Goal: Task Accomplishment & Management: Use online tool/utility

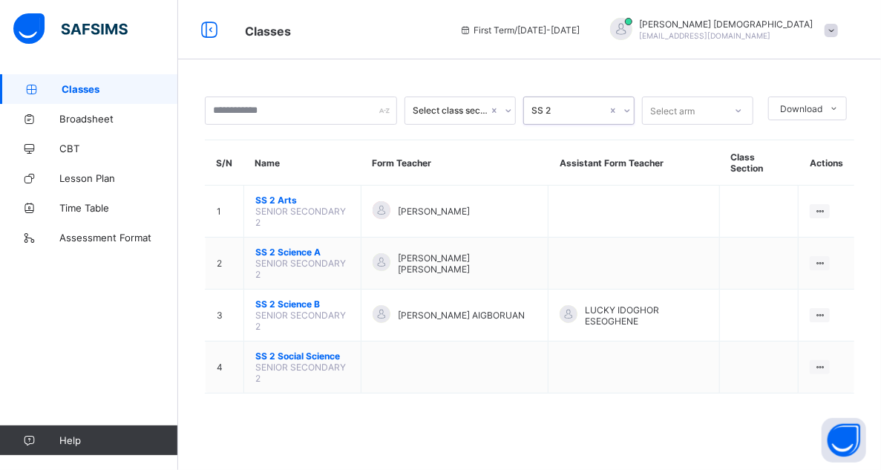
click at [744, 104] on div at bounding box center [738, 111] width 25 height 24
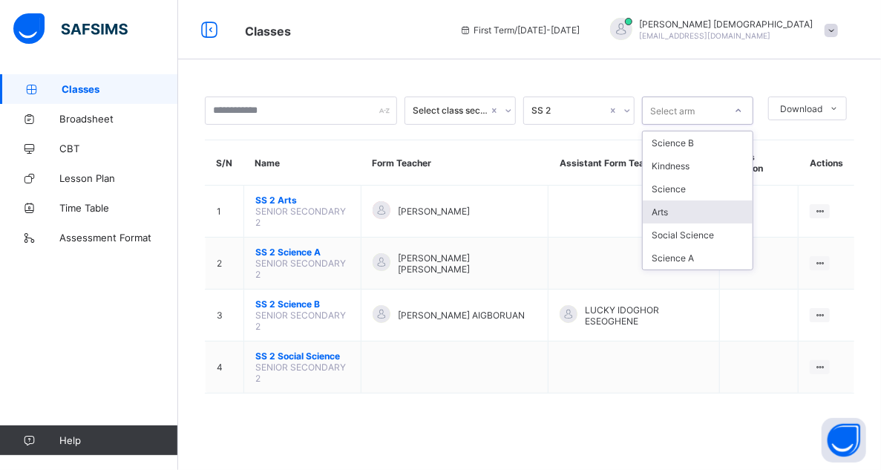
click at [684, 206] on div "Arts" at bounding box center [698, 211] width 110 height 23
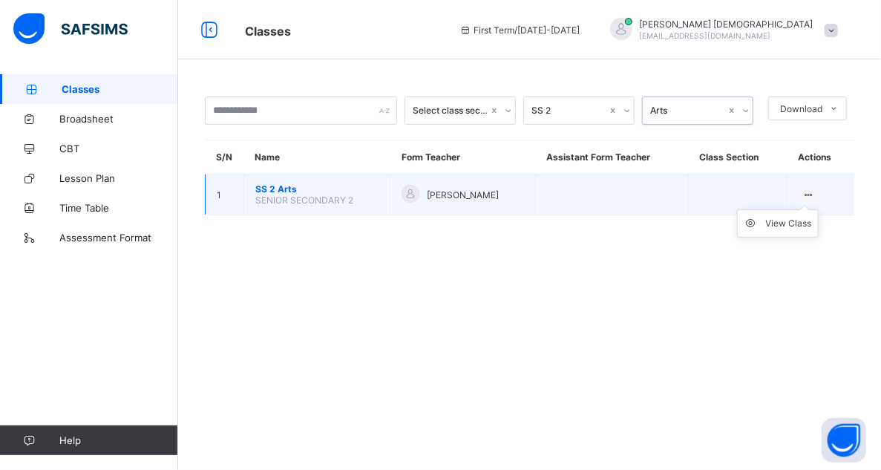
click at [816, 209] on ul "View Class" at bounding box center [778, 223] width 82 height 28
click at [801, 220] on div "View Class" at bounding box center [789, 223] width 46 height 15
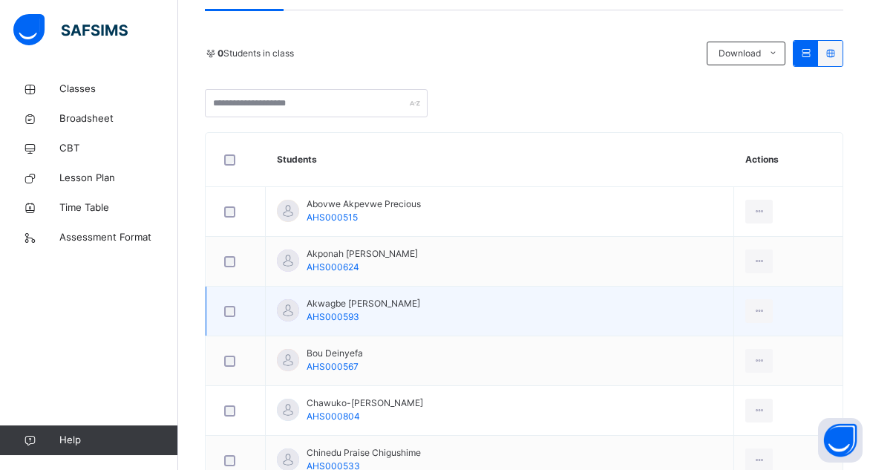
scroll to position [223, 0]
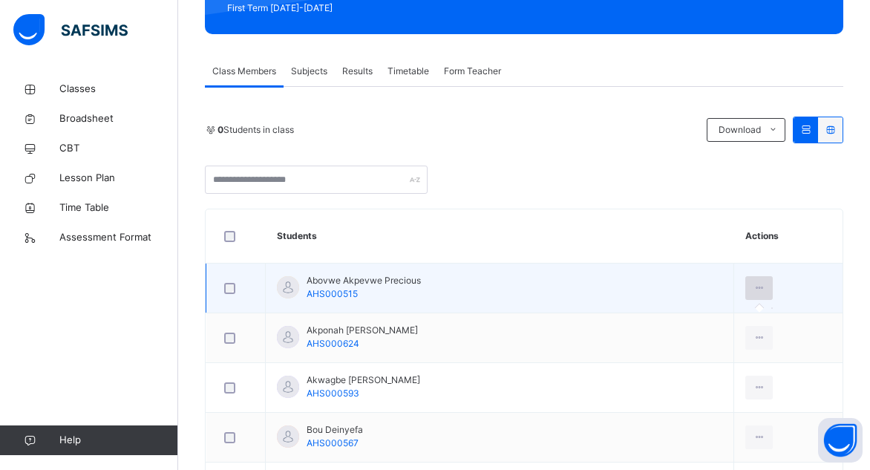
click at [752, 286] on icon at bounding box center [758, 287] width 13 height 13
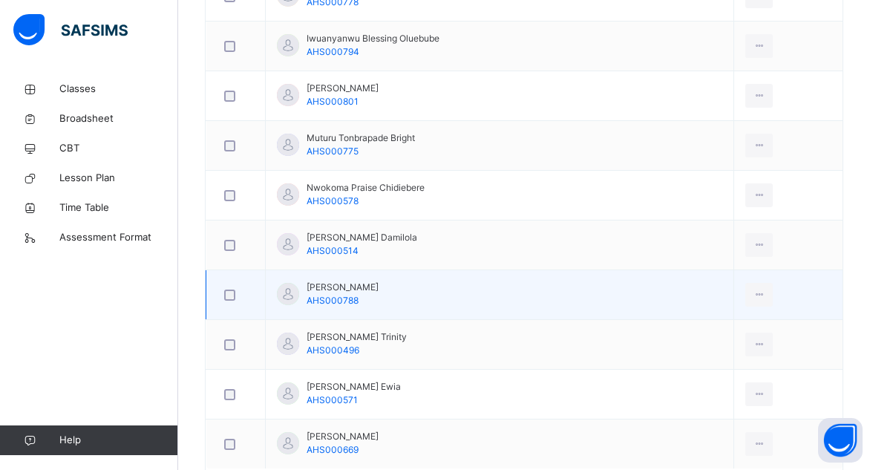
scroll to position [1086, 0]
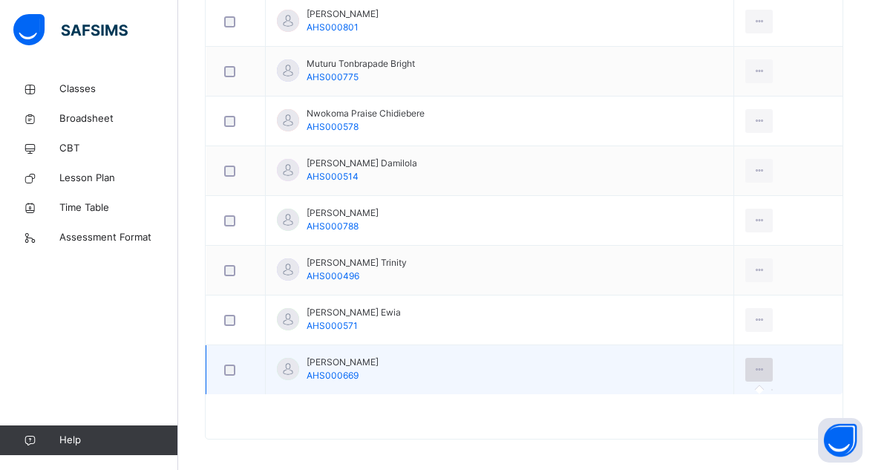
click at [752, 363] on icon at bounding box center [758, 369] width 13 height 13
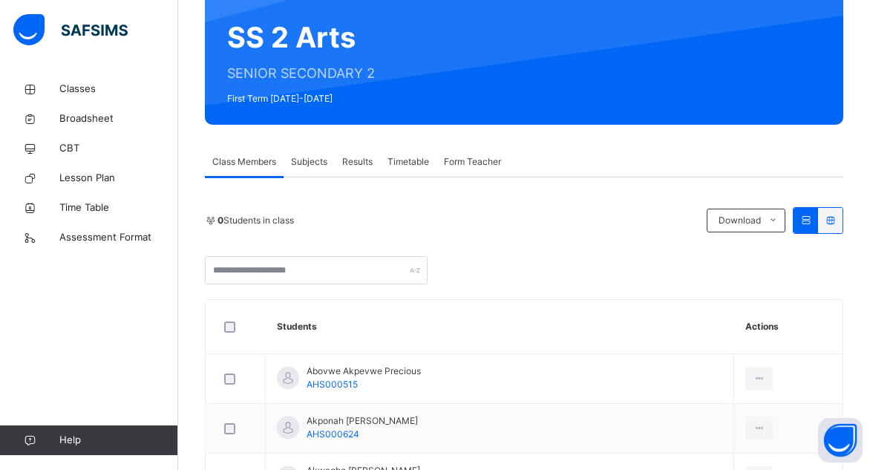
scroll to position [0, 0]
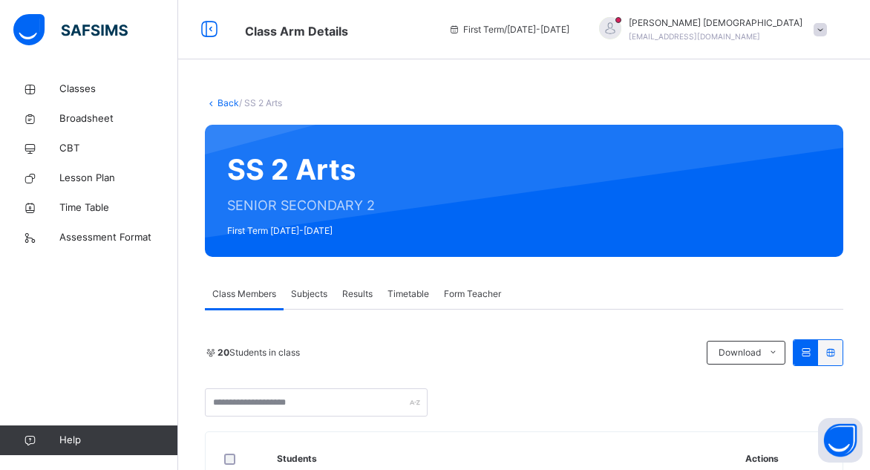
click at [301, 297] on span "Subjects" at bounding box center [309, 293] width 36 height 13
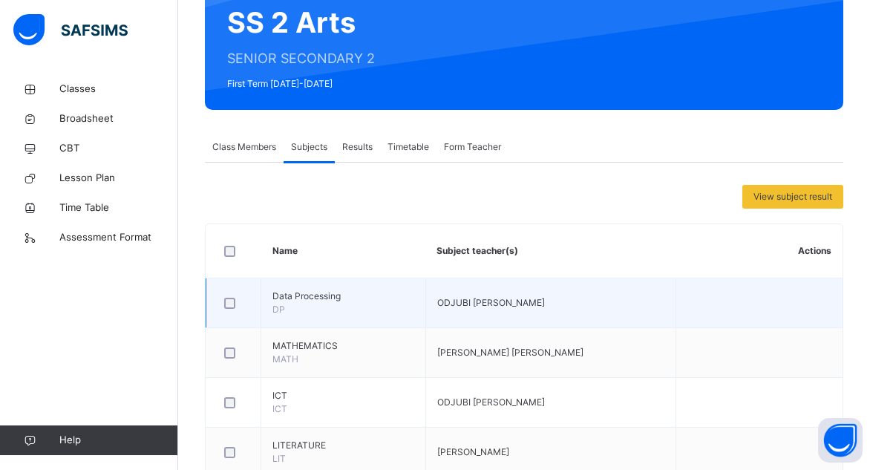
scroll to position [148, 0]
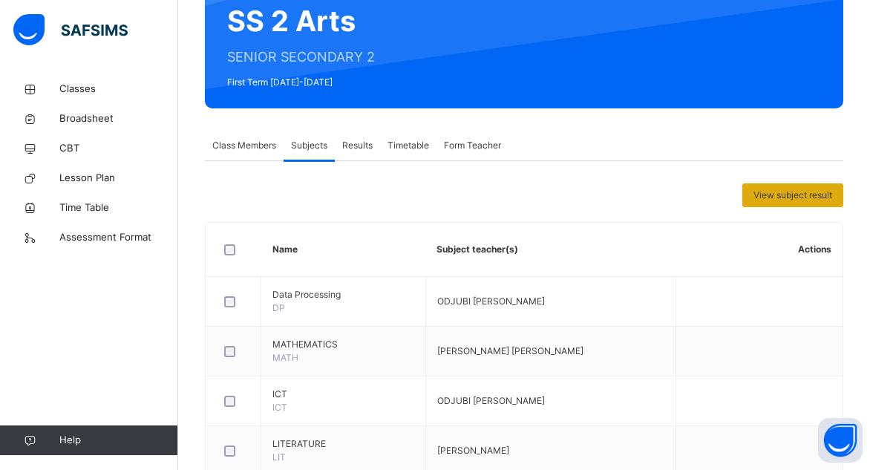
click at [807, 193] on span "View subject result" at bounding box center [792, 194] width 79 height 13
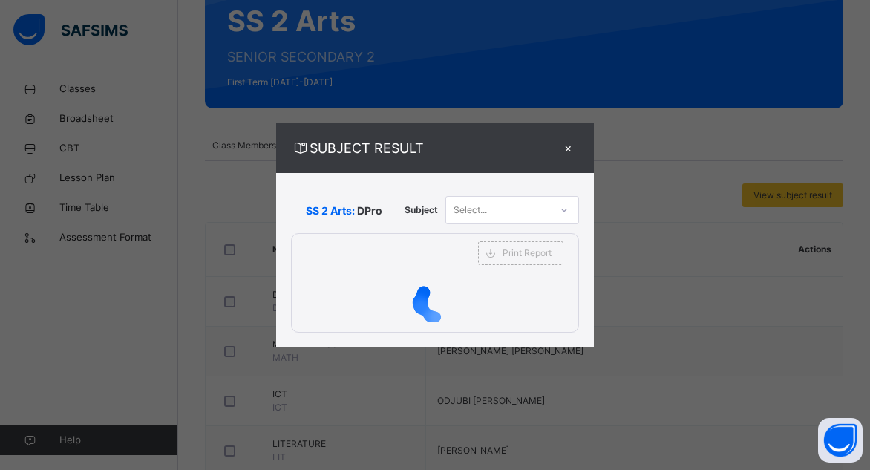
click at [563, 209] on icon at bounding box center [564, 210] width 9 height 15
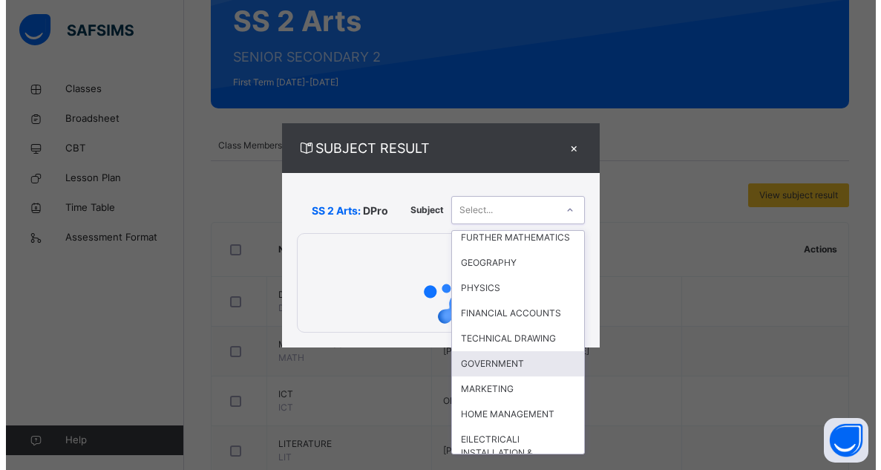
scroll to position [361, 0]
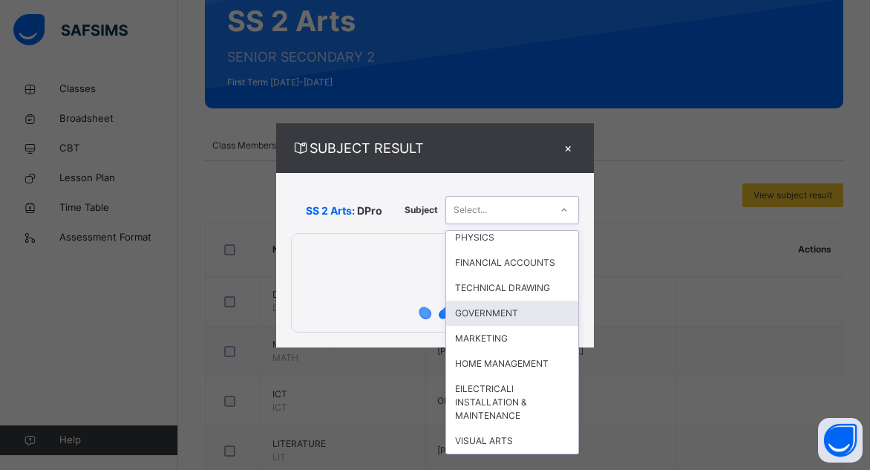
click at [531, 311] on div "GOVERNMENT" at bounding box center [512, 313] width 132 height 25
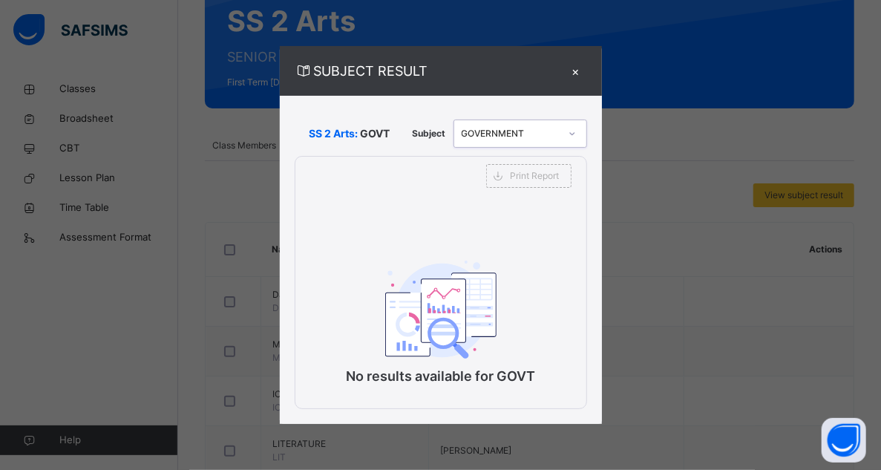
click at [577, 128] on div at bounding box center [572, 134] width 25 height 24
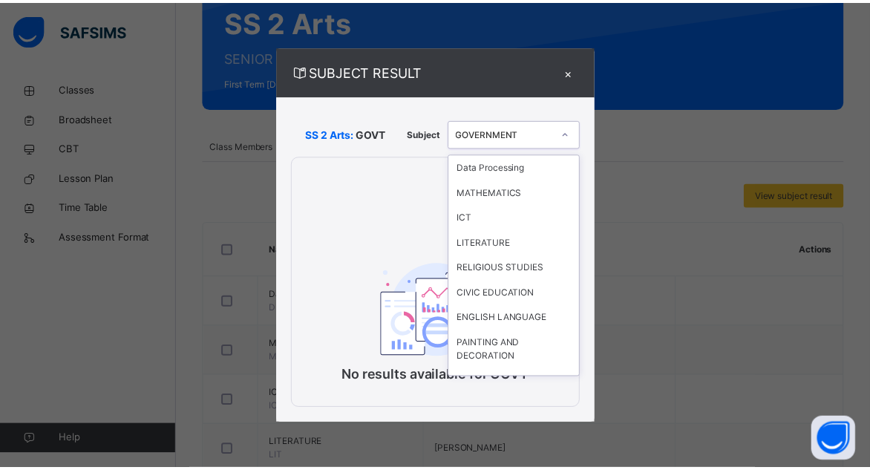
scroll to position [241, 0]
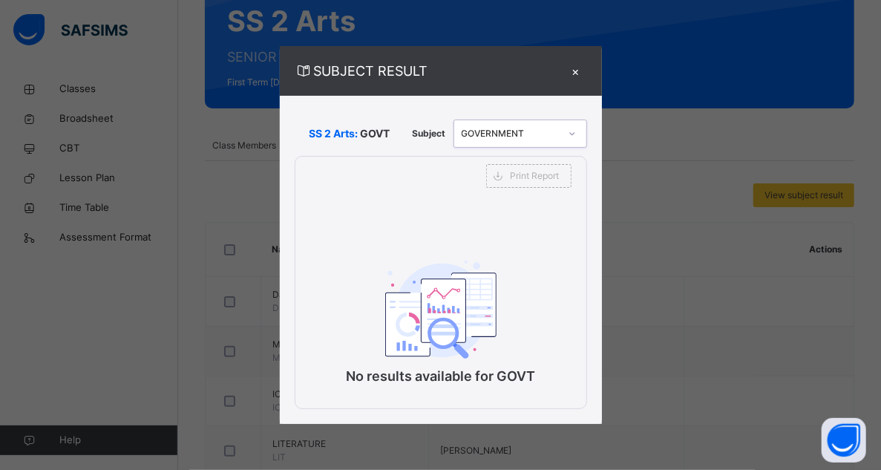
click at [577, 128] on icon at bounding box center [572, 133] width 9 height 15
click at [574, 71] on div "×" at bounding box center [576, 71] width 22 height 20
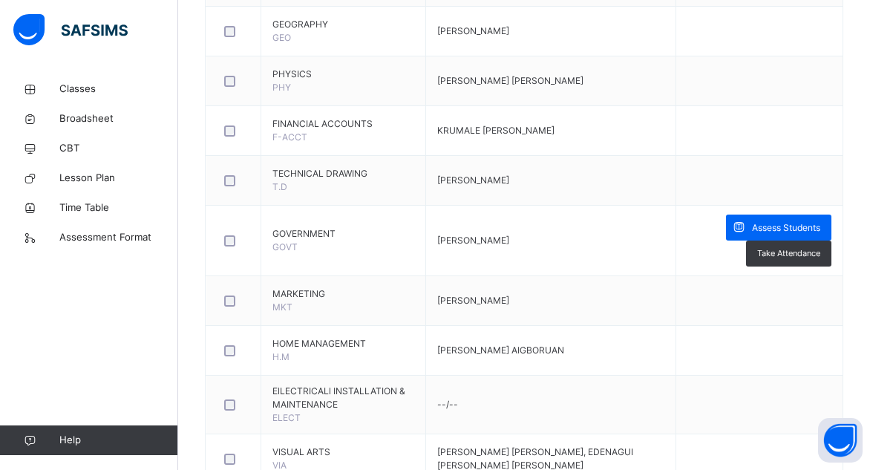
scroll to position [1039, 0]
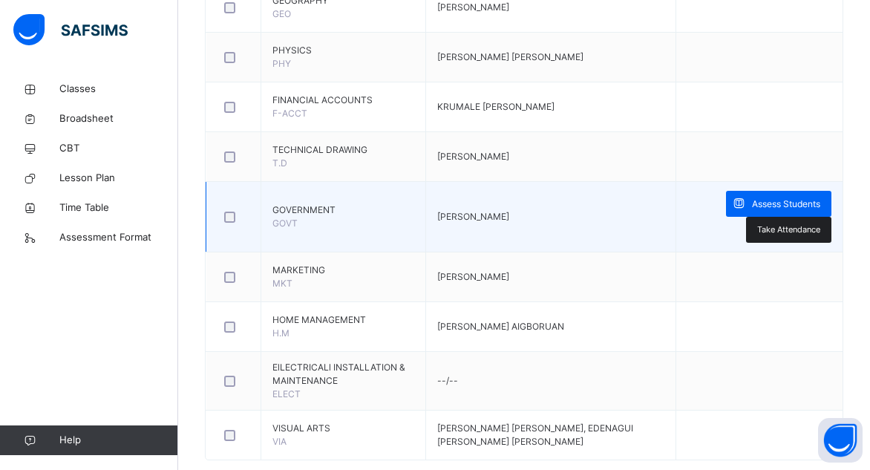
click at [807, 227] on span "Take Attendance" at bounding box center [788, 229] width 63 height 13
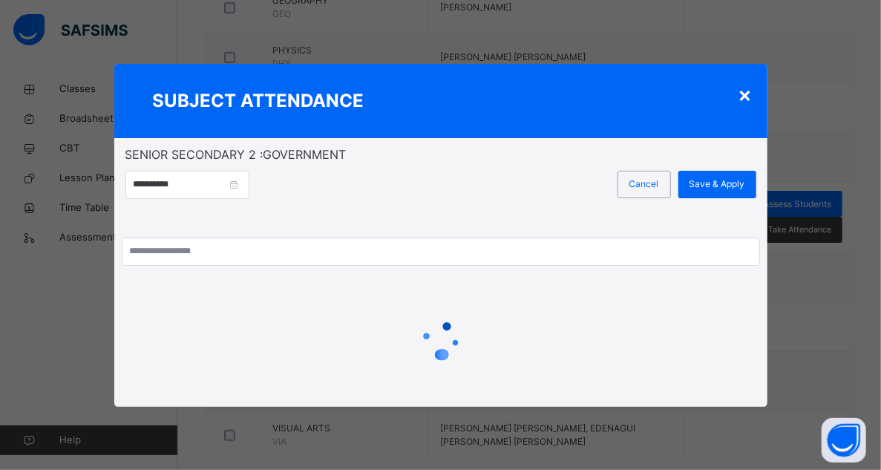
click at [746, 96] on div "×" at bounding box center [745, 94] width 14 height 31
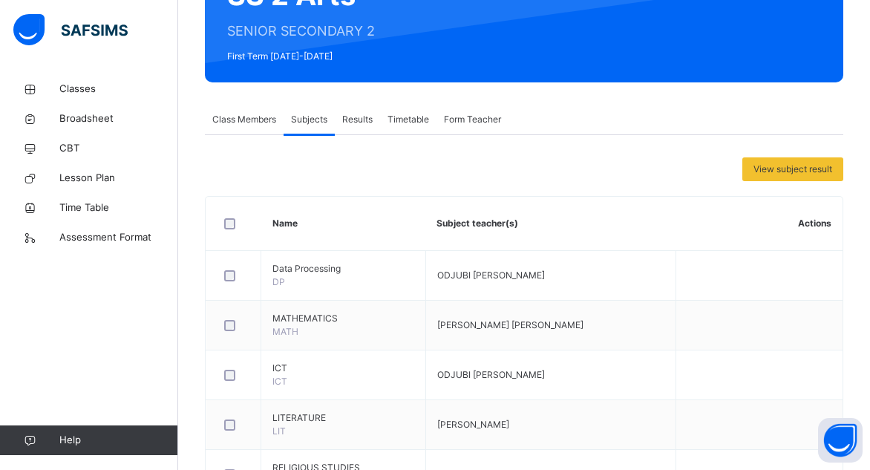
scroll to position [74, 0]
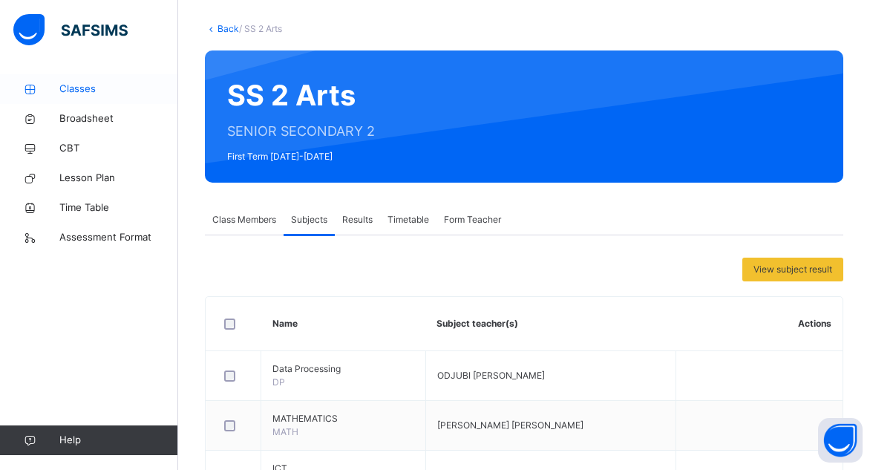
click at [71, 88] on span "Classes" at bounding box center [118, 89] width 119 height 15
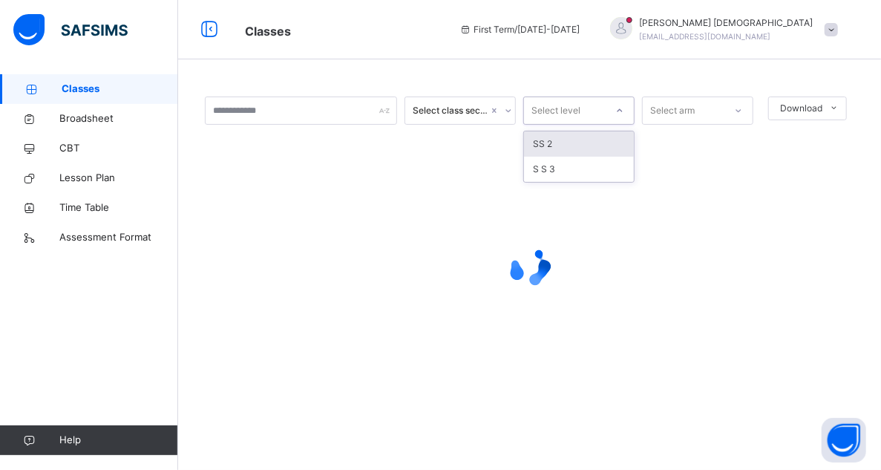
click at [620, 112] on icon at bounding box center [619, 110] width 9 height 15
click at [607, 142] on div "SS 2" at bounding box center [579, 143] width 110 height 25
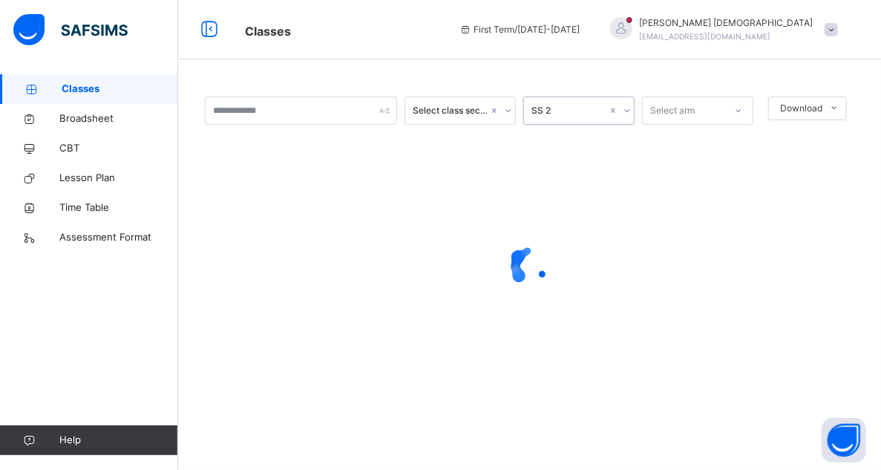
click at [741, 108] on icon at bounding box center [738, 110] width 9 height 15
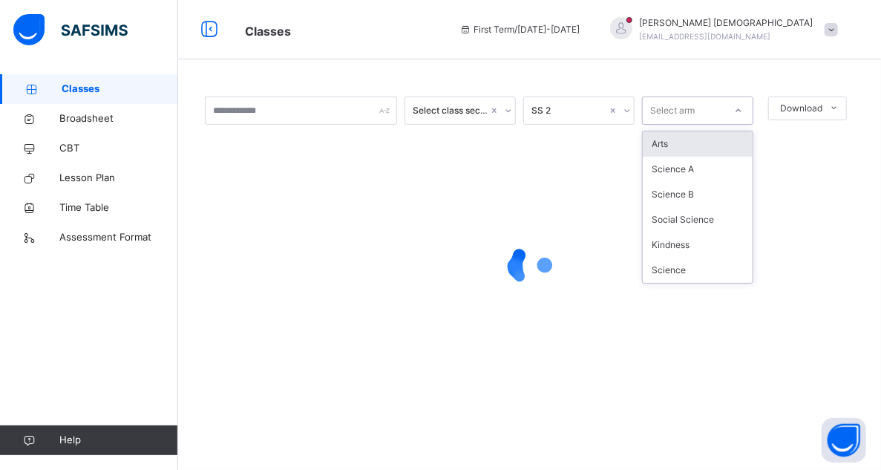
click at [693, 141] on div "Arts" at bounding box center [698, 143] width 110 height 25
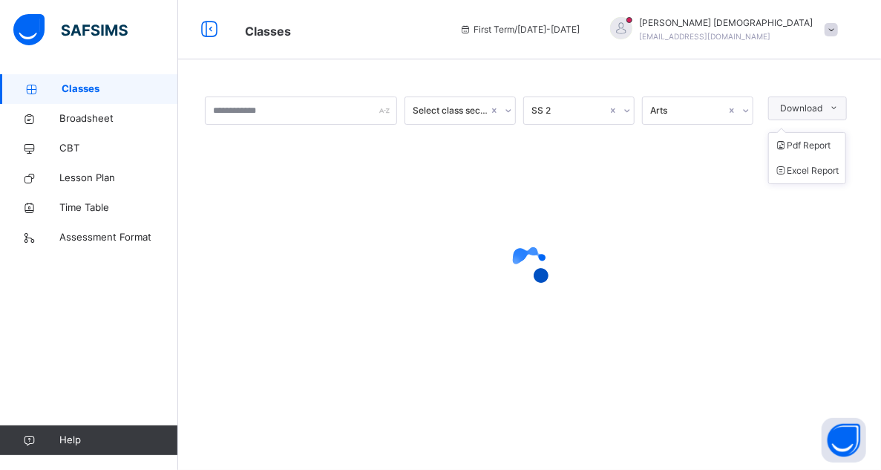
click at [833, 106] on icon at bounding box center [834, 108] width 11 height 12
click at [830, 30] on span at bounding box center [830, 29] width 13 height 13
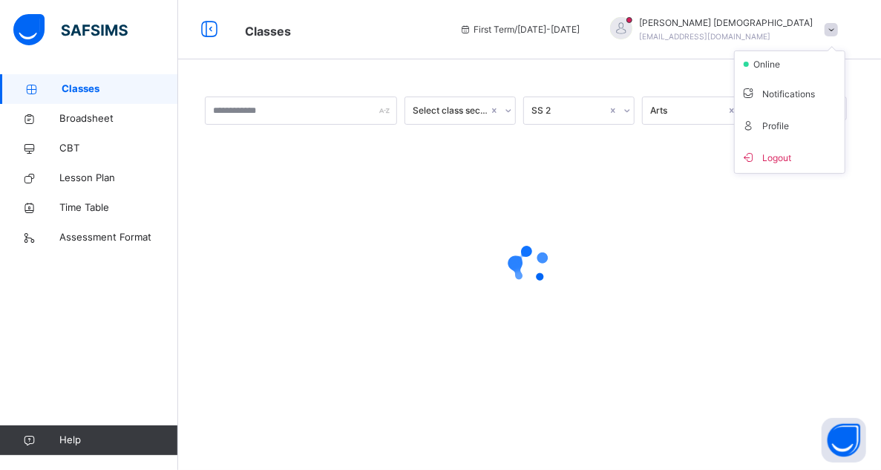
click at [830, 30] on span at bounding box center [830, 29] width 13 height 13
click at [849, 237] on div at bounding box center [529, 265] width 649 height 59
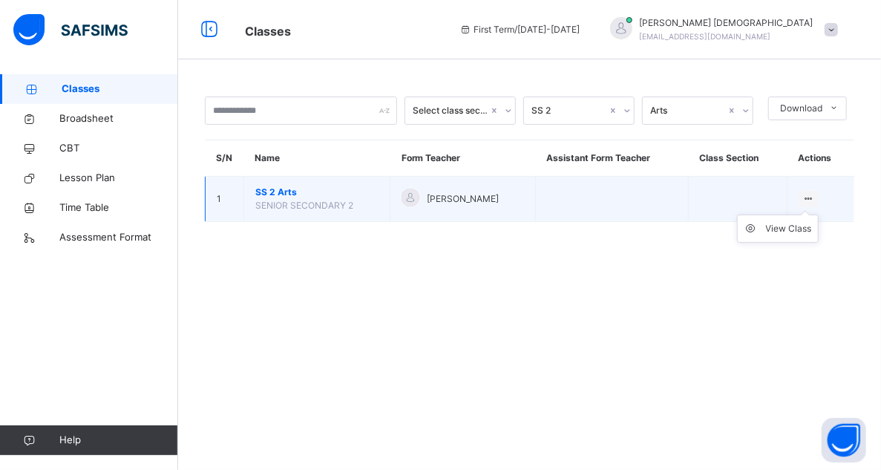
click at [817, 214] on ul "View Class" at bounding box center [778, 228] width 82 height 28
click at [801, 226] on div "View Class" at bounding box center [789, 228] width 46 height 15
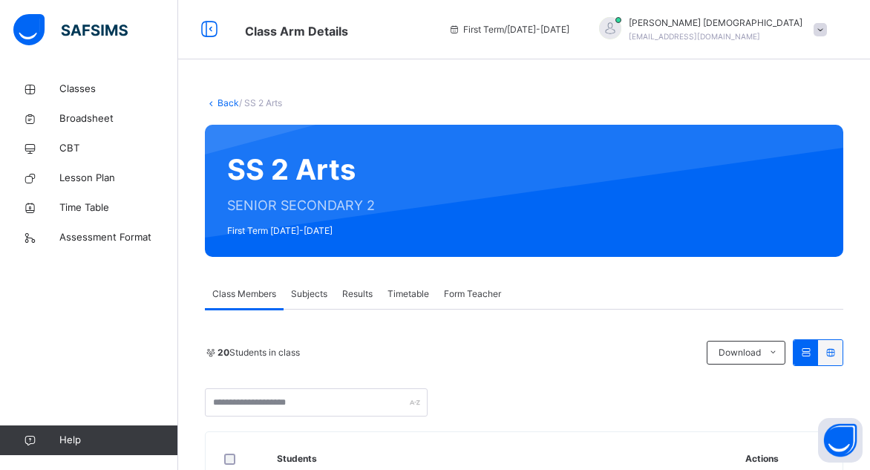
click at [312, 291] on span "Subjects" at bounding box center [309, 293] width 36 height 13
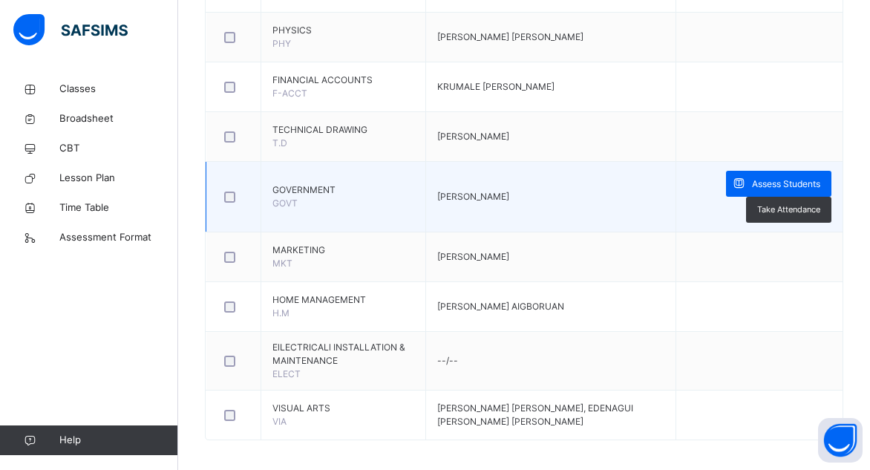
scroll to position [1060, 0]
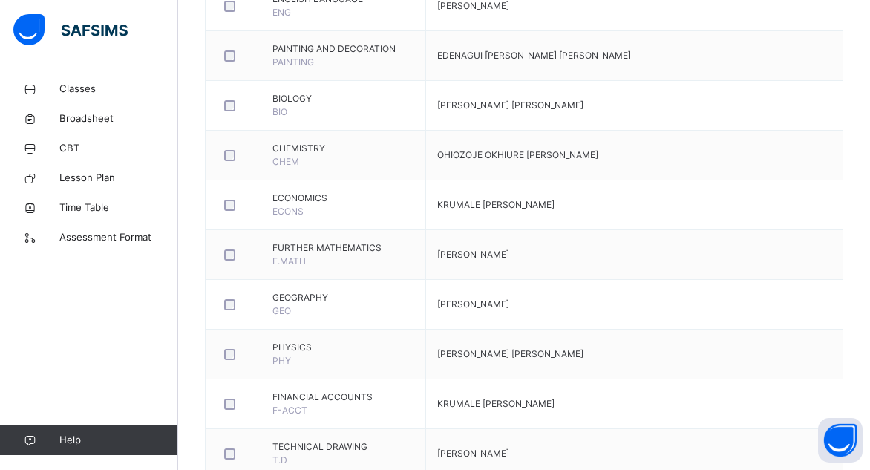
scroll to position [965, 0]
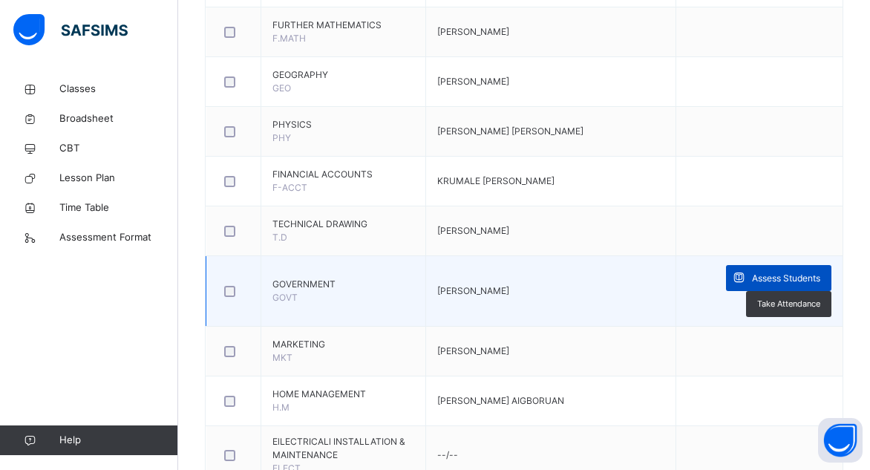
click at [747, 277] on icon at bounding box center [739, 277] width 16 height 17
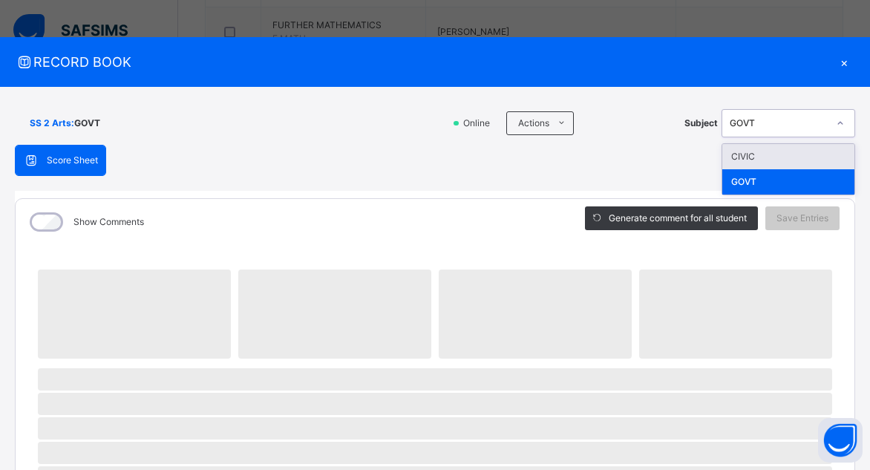
click at [836, 121] on icon at bounding box center [840, 123] width 9 height 15
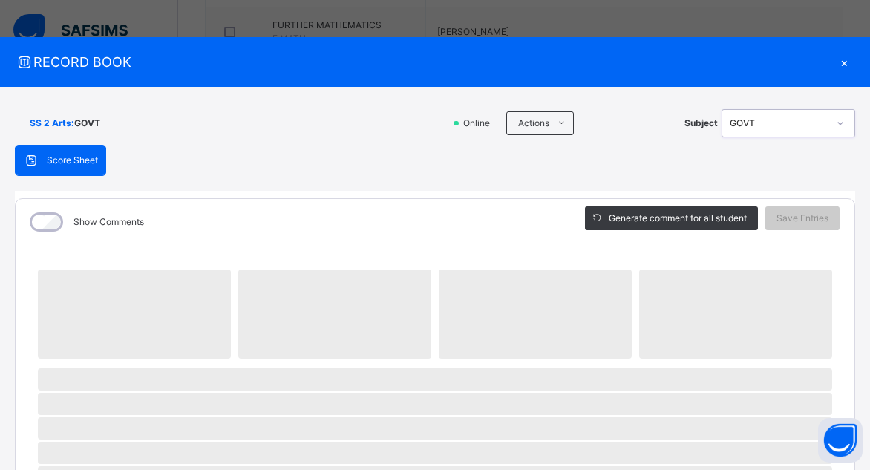
click at [836, 121] on icon at bounding box center [840, 123] width 9 height 15
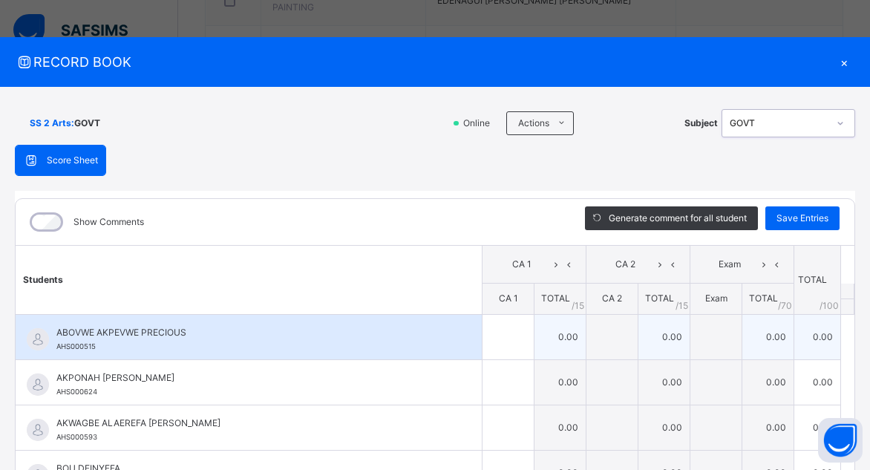
scroll to position [668, 0]
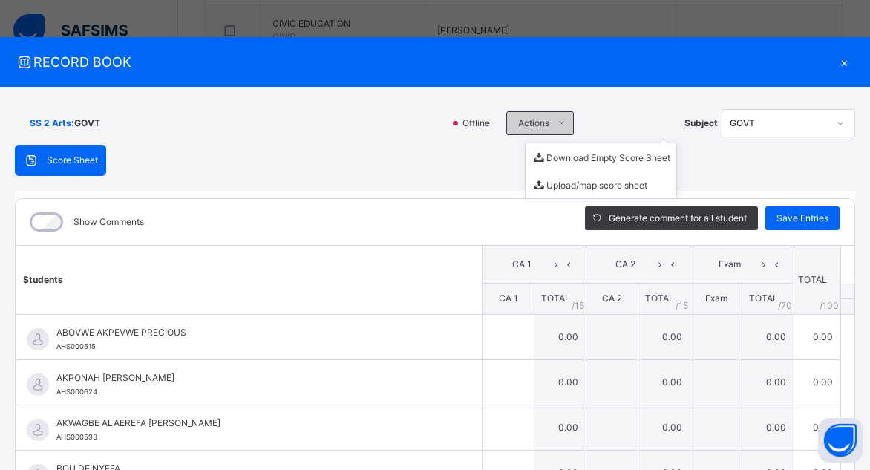
click at [554, 115] on span at bounding box center [561, 123] width 24 height 24
click at [340, 105] on div "SS 2 Arts : GOVT Offline Actions Download Empty Score Sheet Upload/map score sh…" at bounding box center [435, 123] width 840 height 43
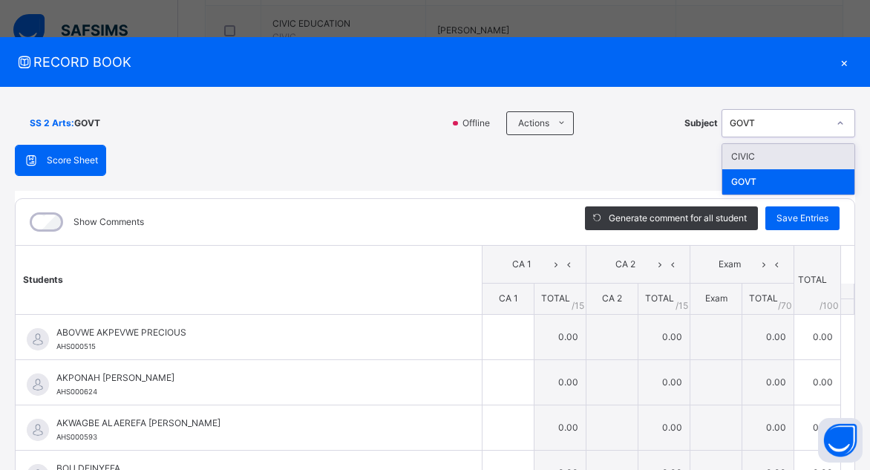
click at [785, 122] on div "GOVT" at bounding box center [778, 123] width 98 height 13
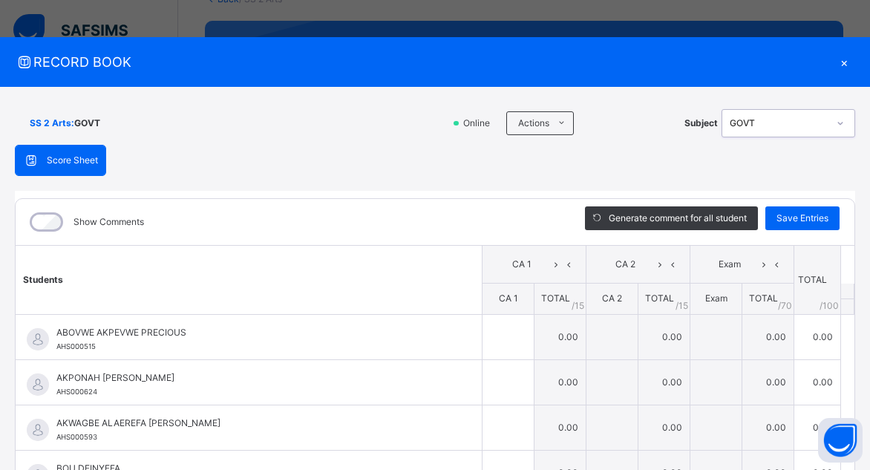
scroll to position [0, 0]
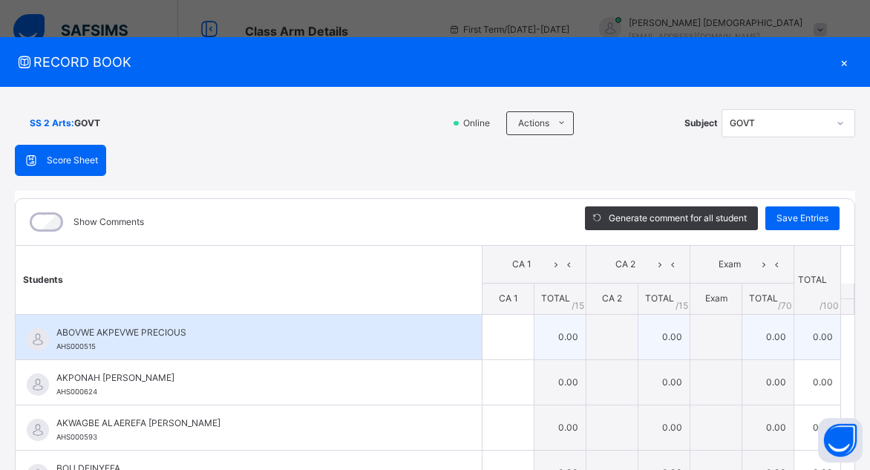
click at [548, 330] on td "0.00" at bounding box center [560, 336] width 52 height 45
click at [549, 335] on td "0.00" at bounding box center [560, 336] width 52 height 45
click at [496, 327] on div at bounding box center [507, 337] width 51 height 45
type input "*"
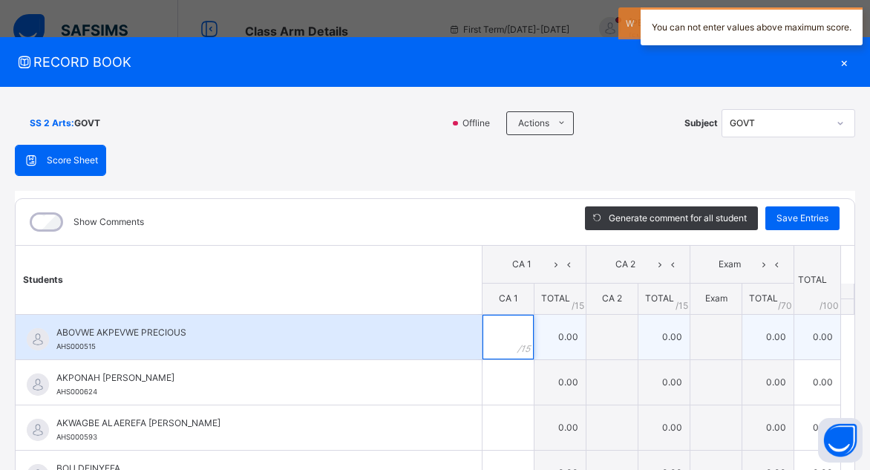
type input "*"
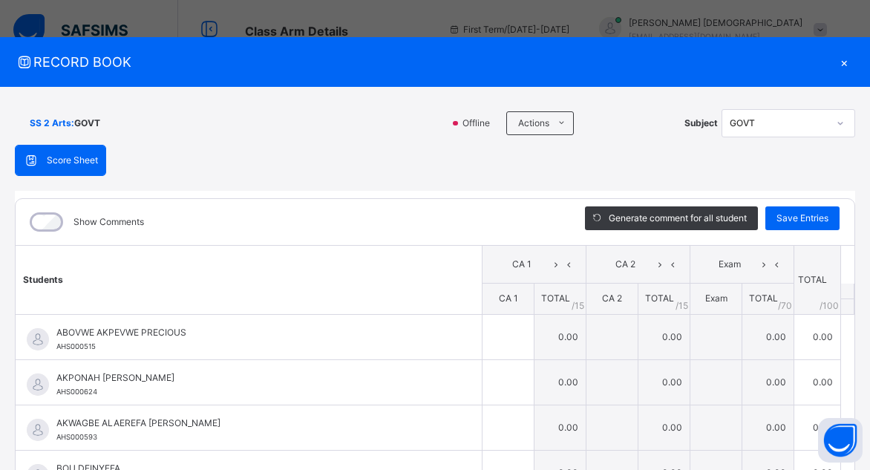
click at [410, 236] on div "Show Comments" at bounding box center [289, 222] width 547 height 46
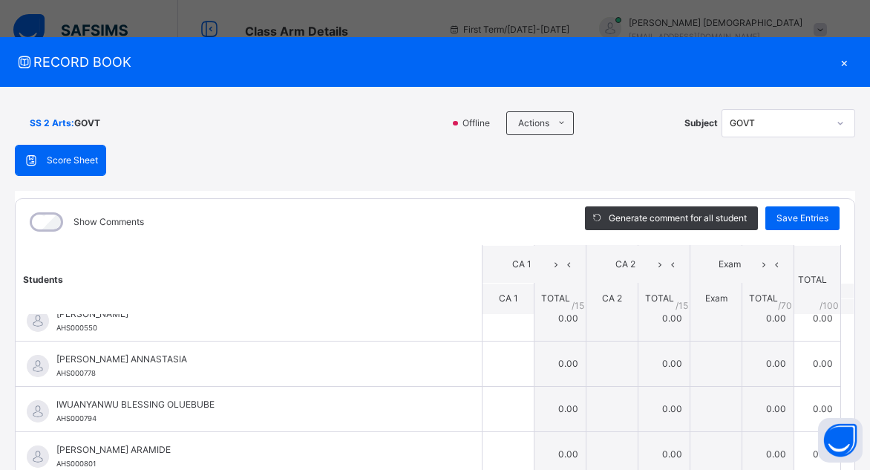
scroll to position [519, 0]
